Goal: Information Seeking & Learning: Learn about a topic

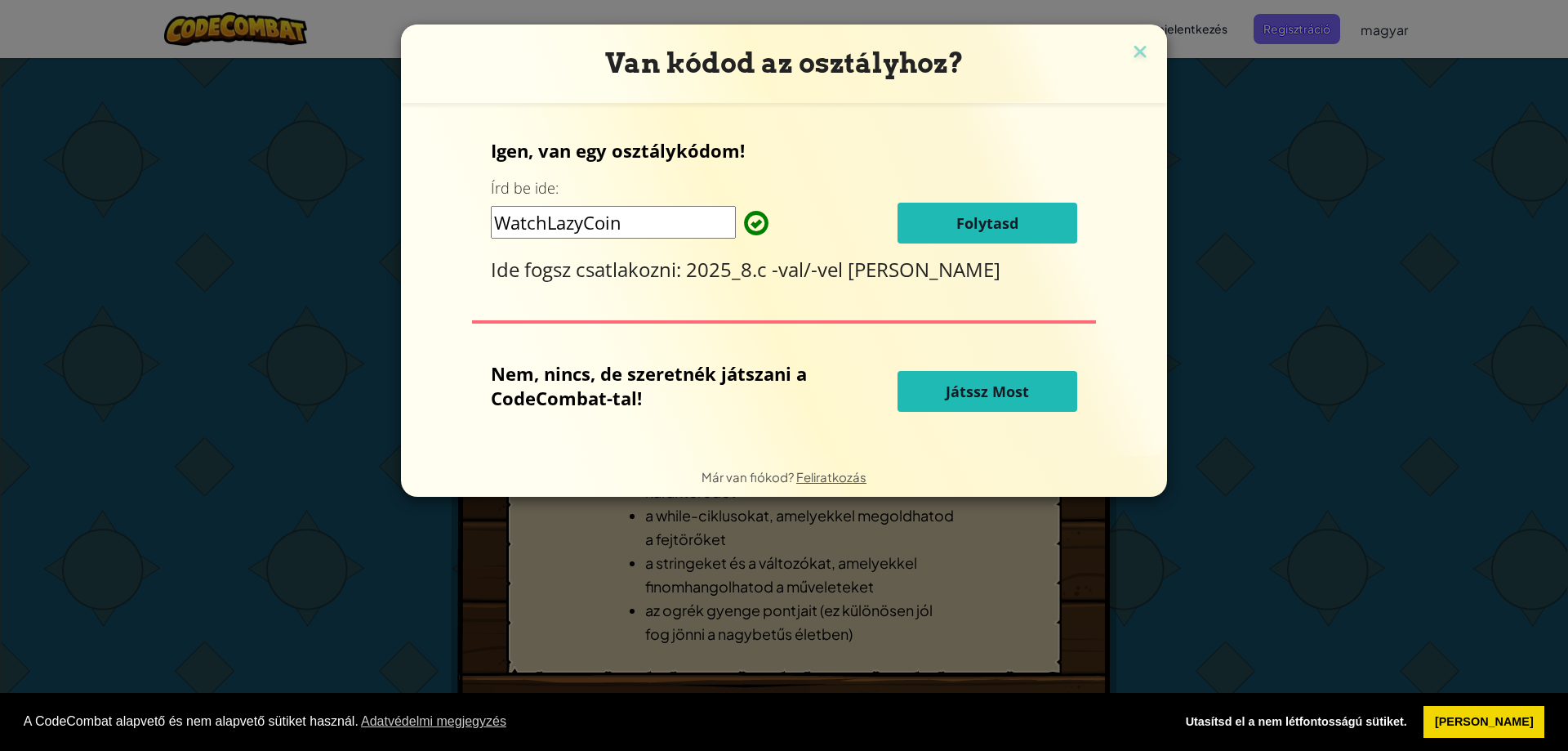
click at [950, 243] on button "Folytasd" at bounding box center [988, 223] width 179 height 41
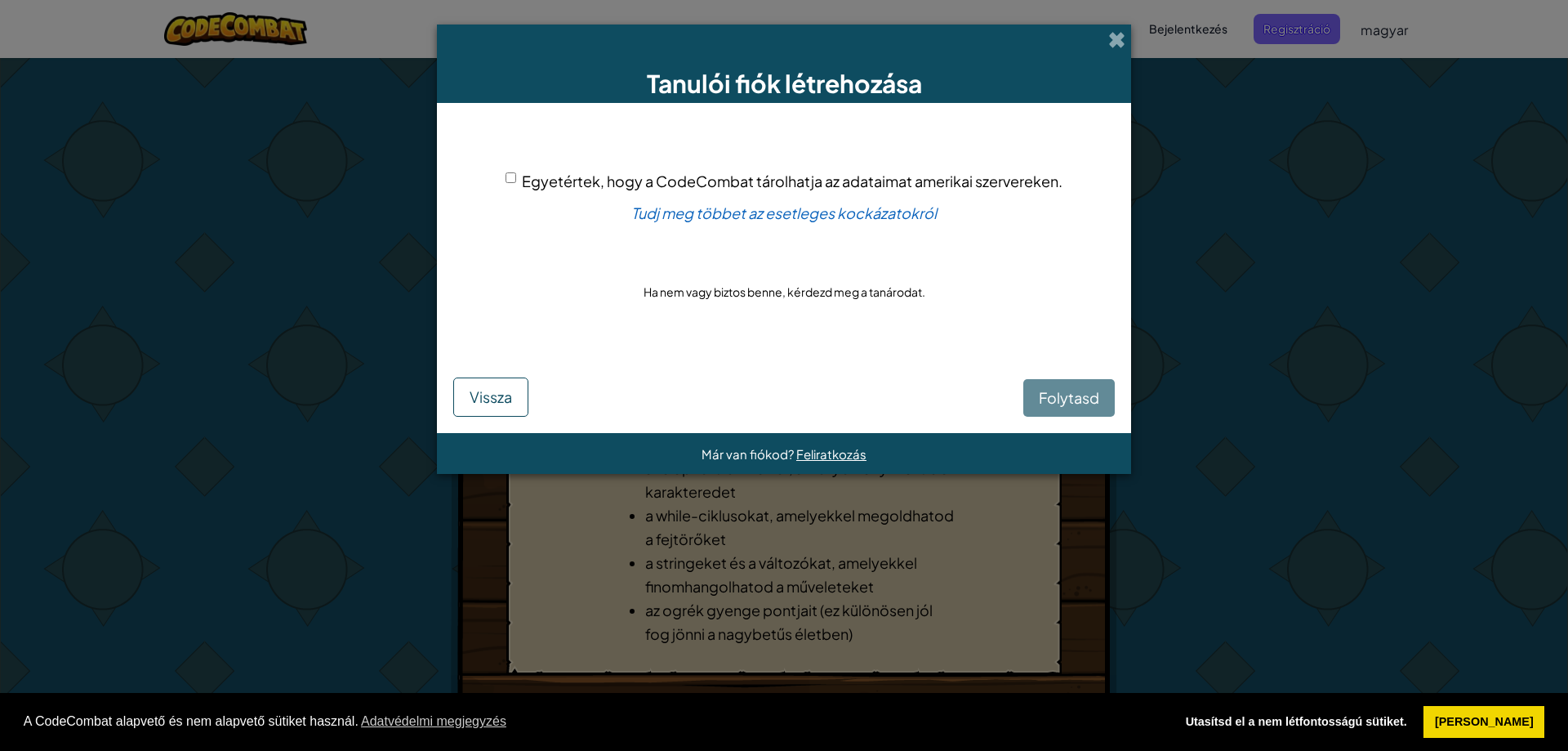
click at [1052, 395] on div "Folytasd Vissza" at bounding box center [784, 384] width 661 height 64
click at [1053, 396] on div "Folytasd Vissza" at bounding box center [784, 384] width 661 height 64
click at [1110, 33] on span at bounding box center [1117, 39] width 17 height 17
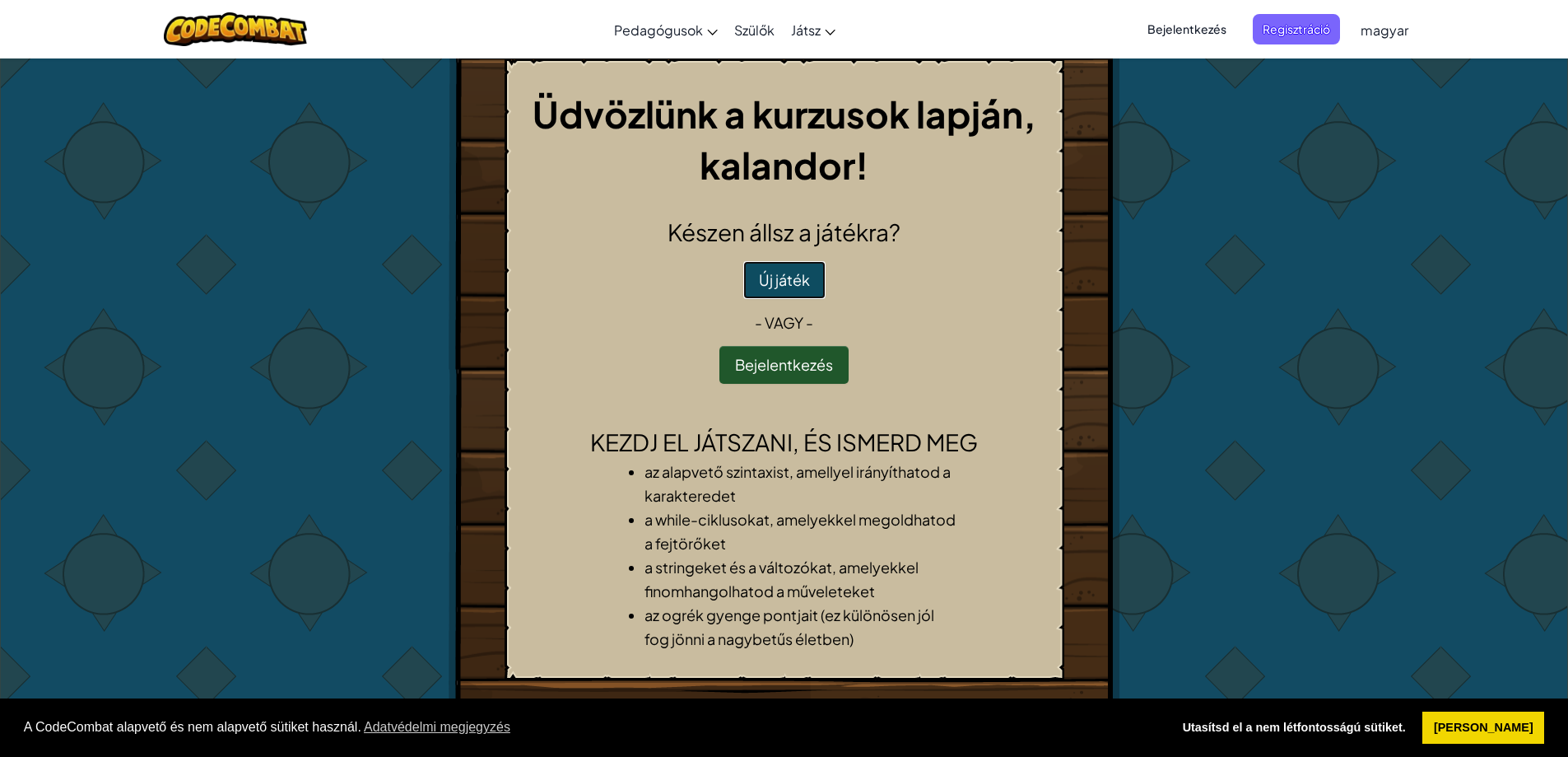
click at [772, 282] on button "Új játék" at bounding box center [784, 280] width 83 height 38
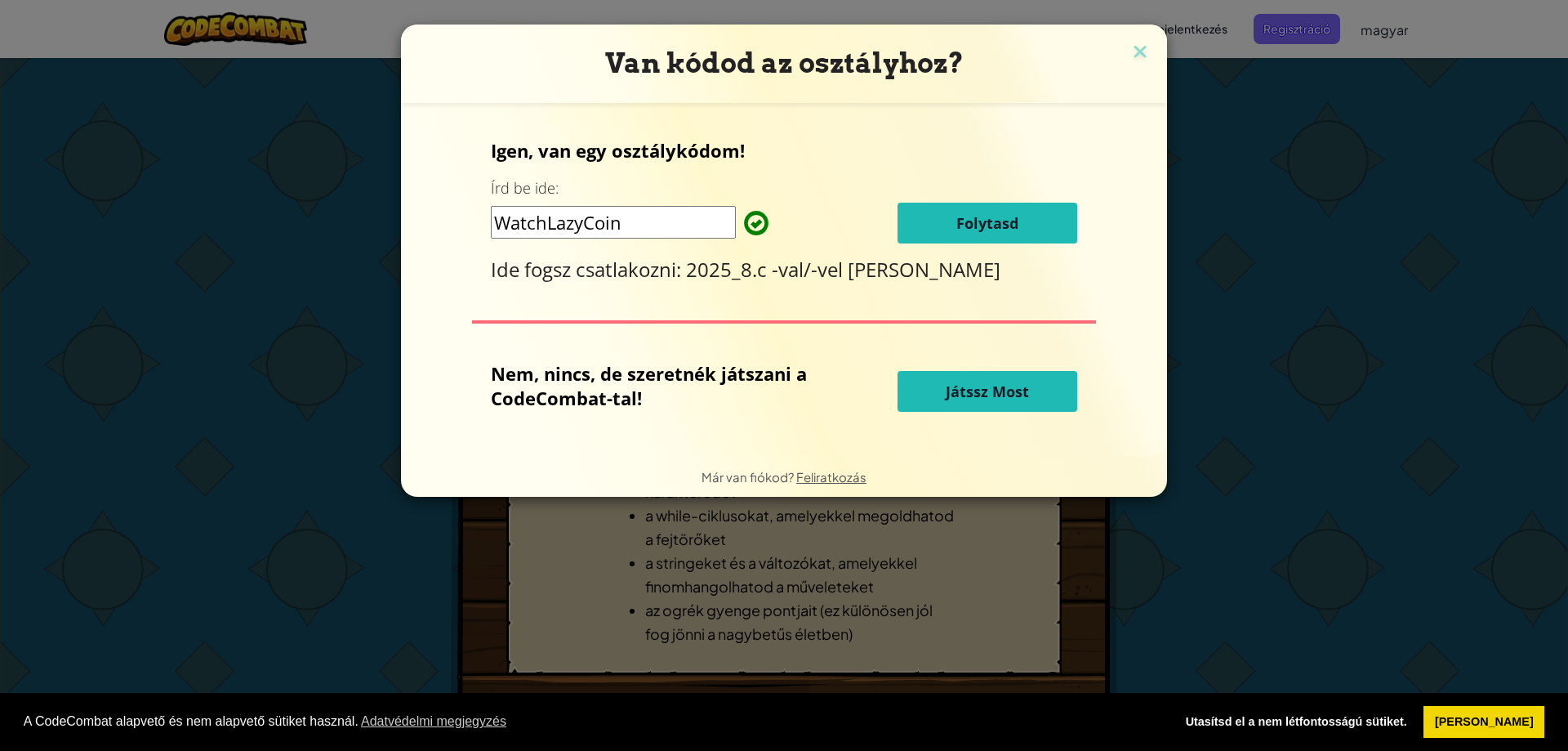
click at [1004, 384] on span "Játssz Most" at bounding box center [988, 390] width 84 height 20
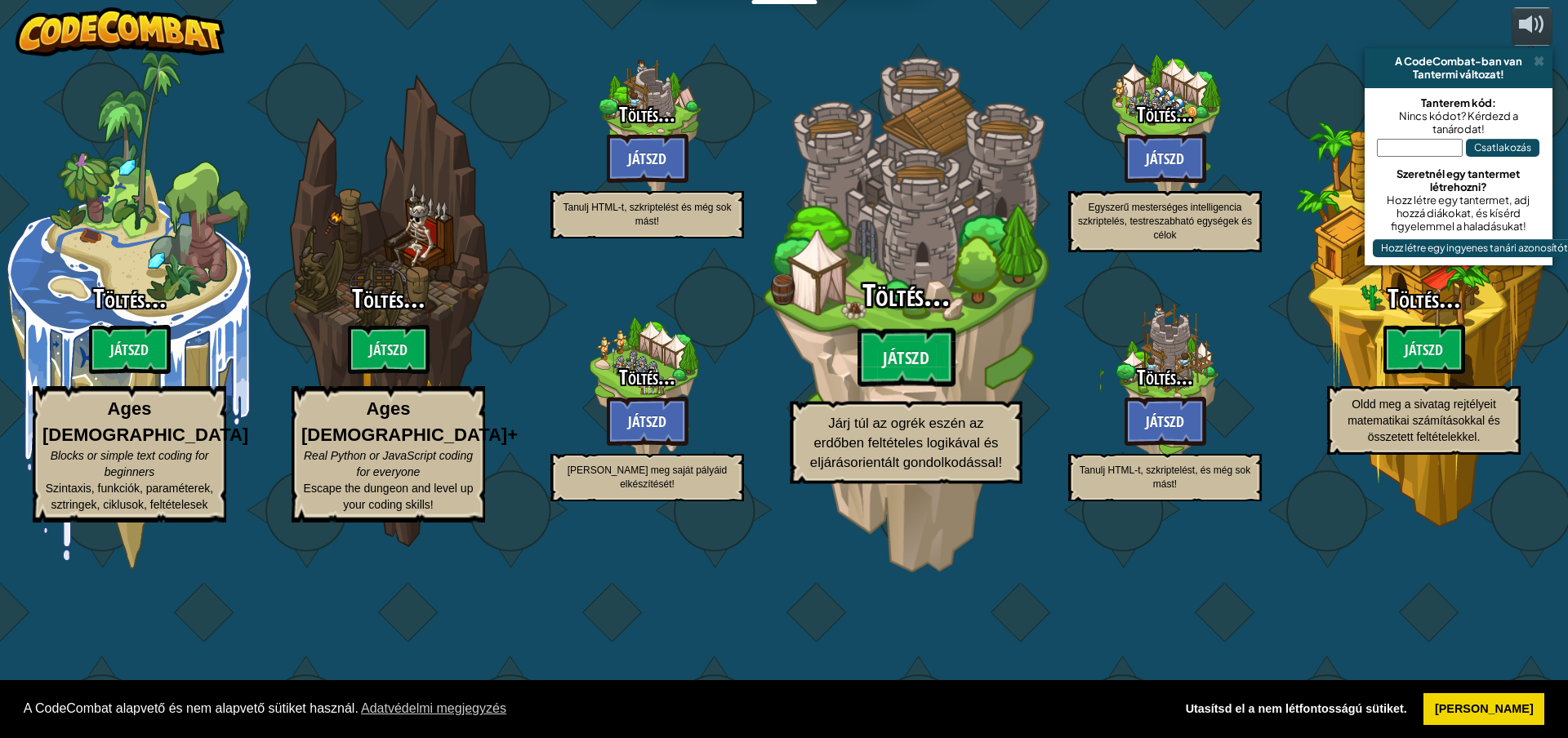
select select "hu"
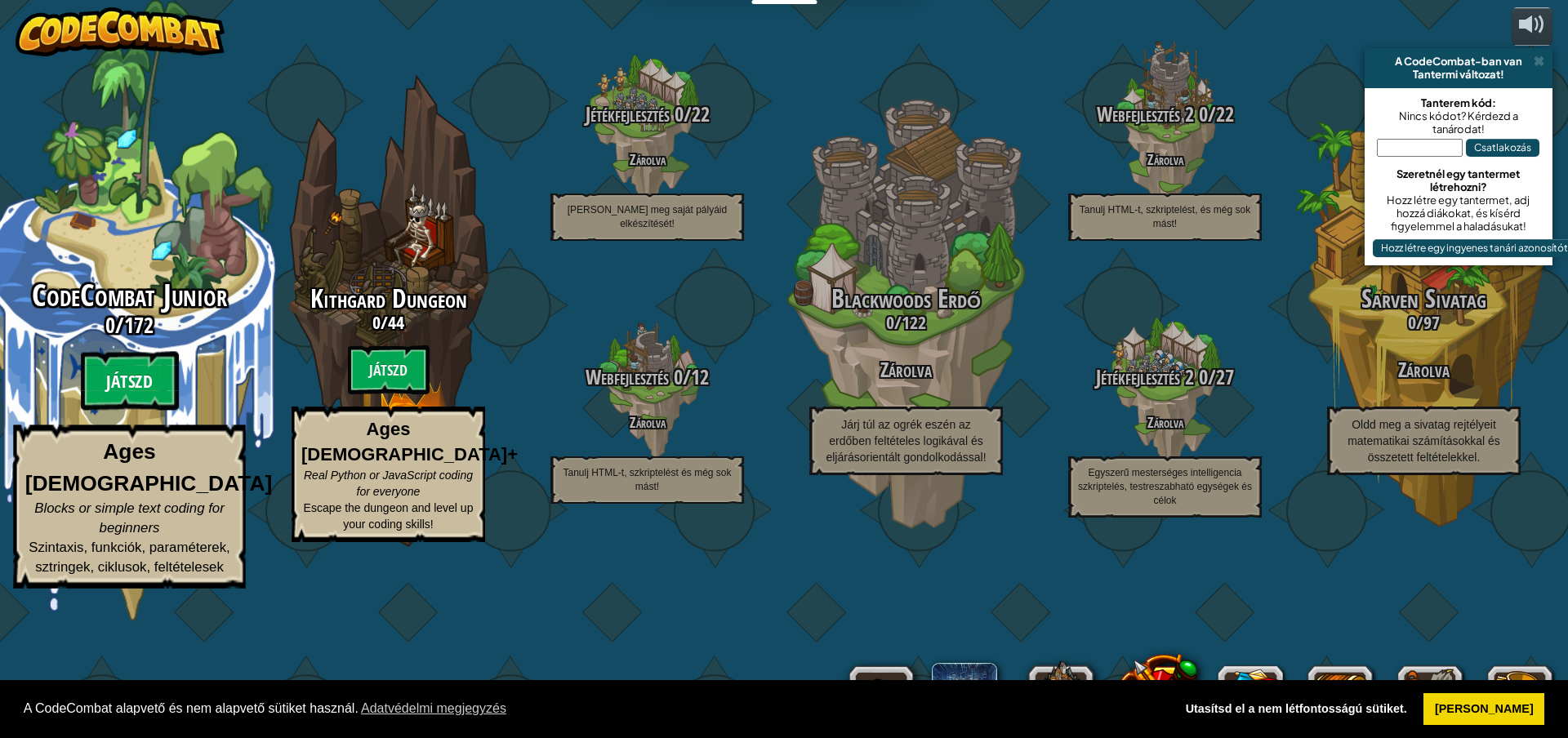
click at [158, 411] on btn "Játszd" at bounding box center [130, 381] width 98 height 59
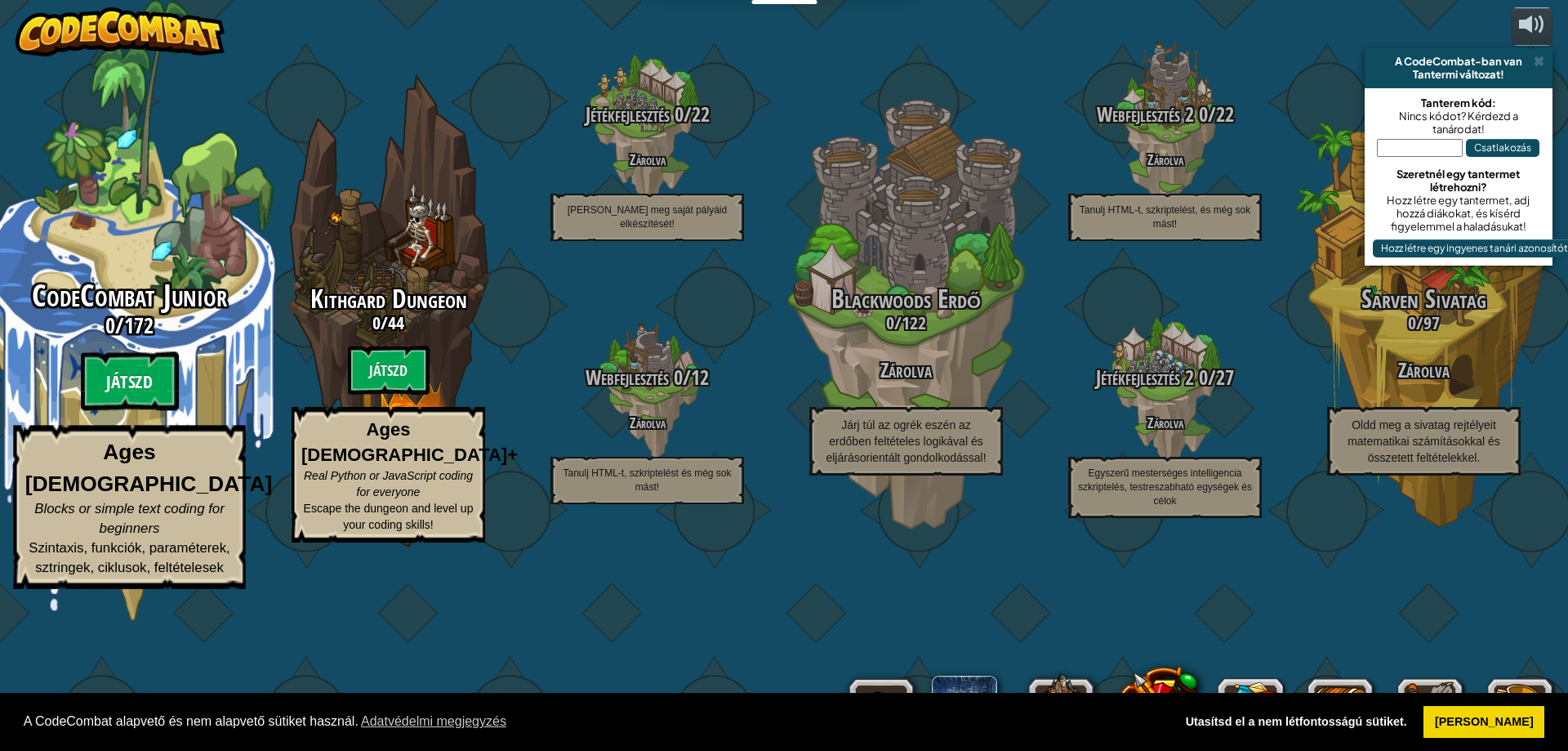
select select "hu"
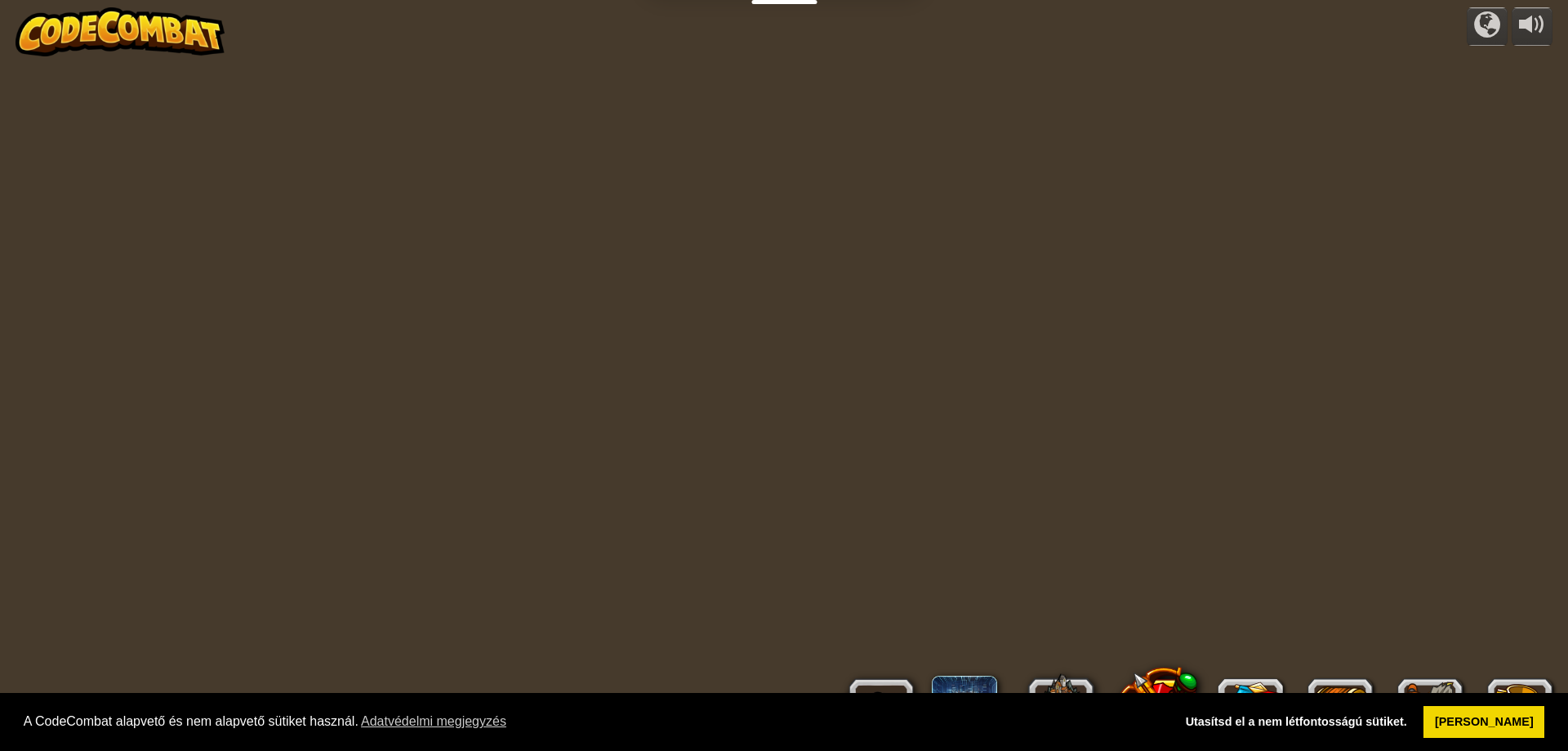
select select "hu"
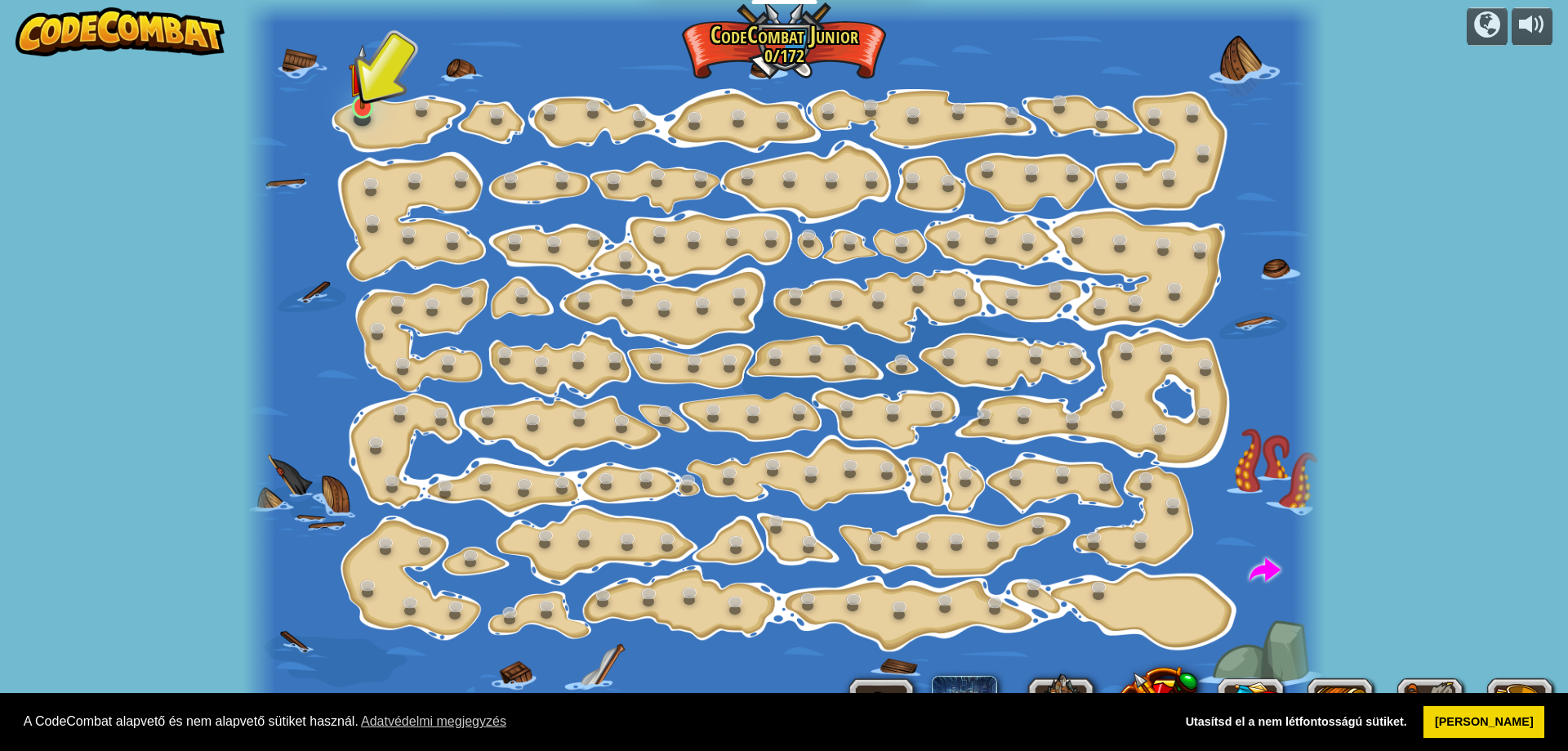
click at [377, 91] on div "Lépésszám Változás (Zárolva) Módosítsd a lépés argumentumokat. Járj okosan (Zár…" at bounding box center [784, 375] width 1083 height 751
click at [370, 98] on img at bounding box center [362, 77] width 28 height 65
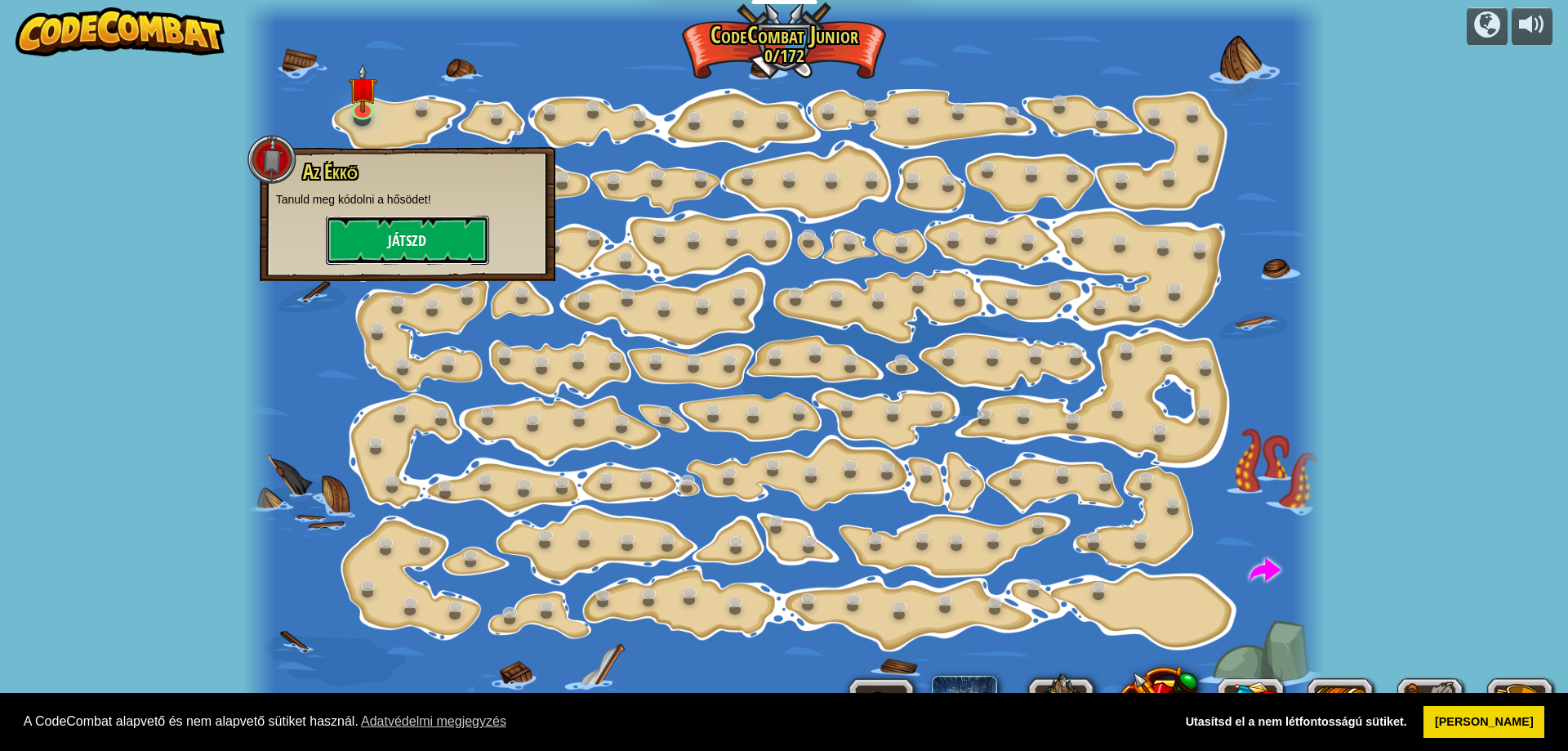
click at [418, 233] on button "Játszd" at bounding box center [407, 239] width 163 height 49
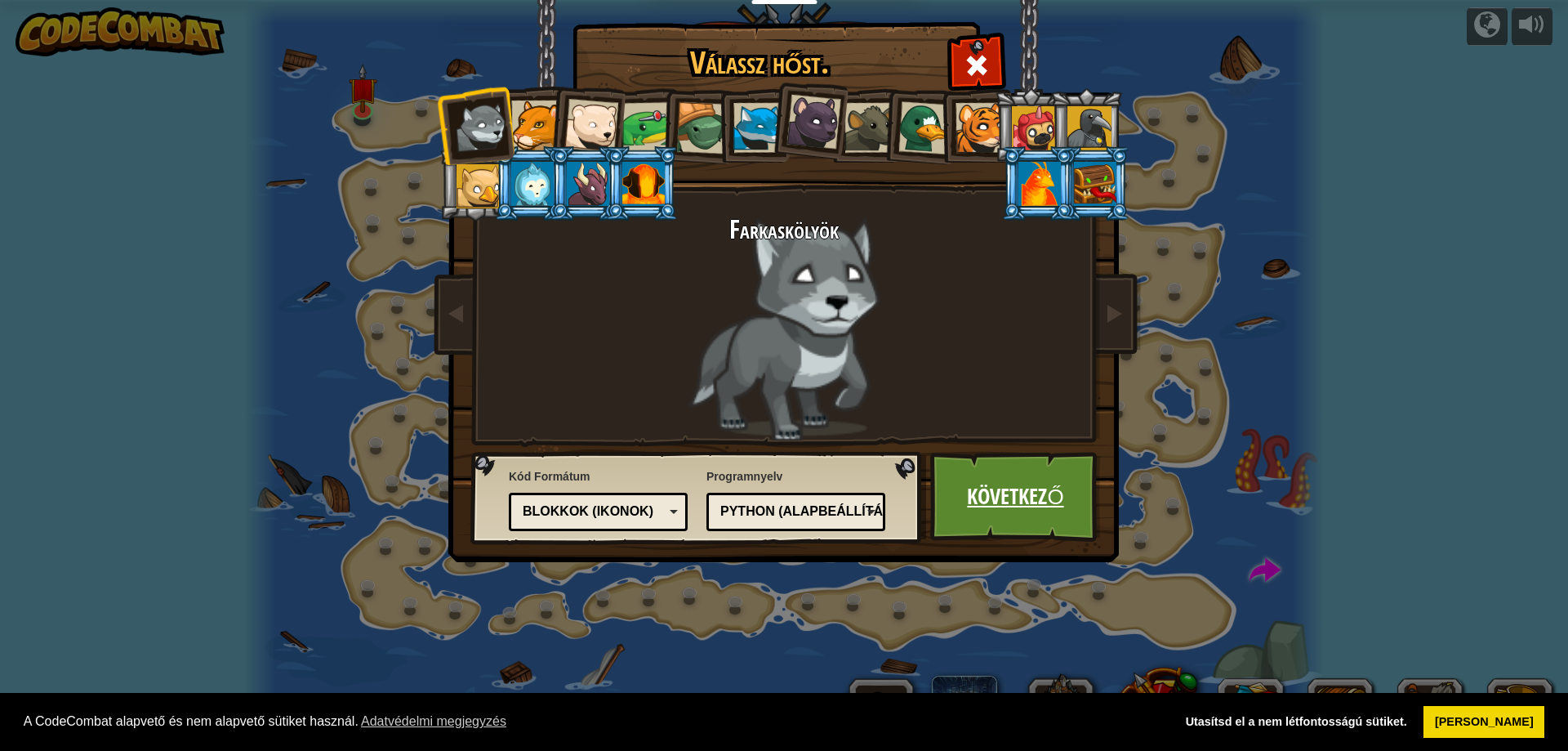
click at [998, 510] on link "Következő" at bounding box center [1016, 496] width 171 height 90
